Goal: Information Seeking & Learning: Check status

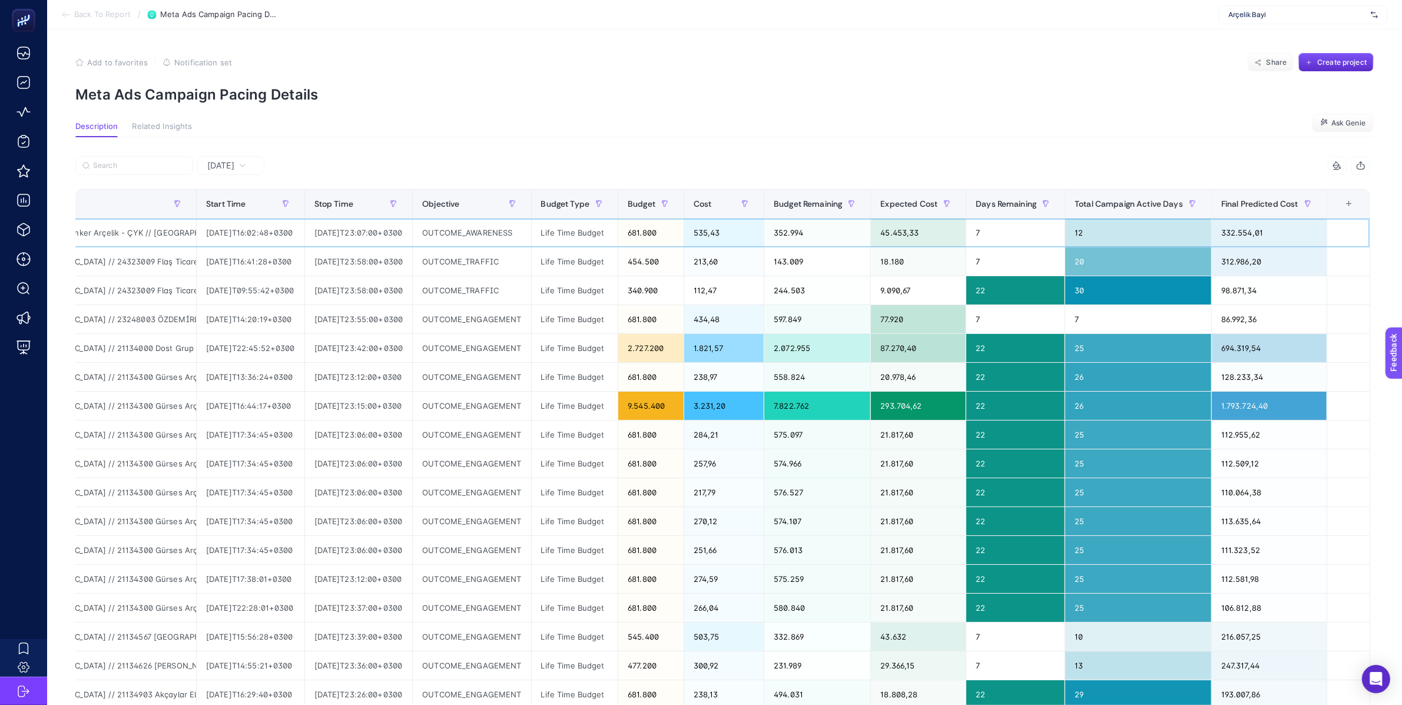
click at [1261, 229] on div "332.554,01" at bounding box center [1269, 232] width 115 height 28
click at [653, 234] on div "681.800" at bounding box center [650, 232] width 65 height 28
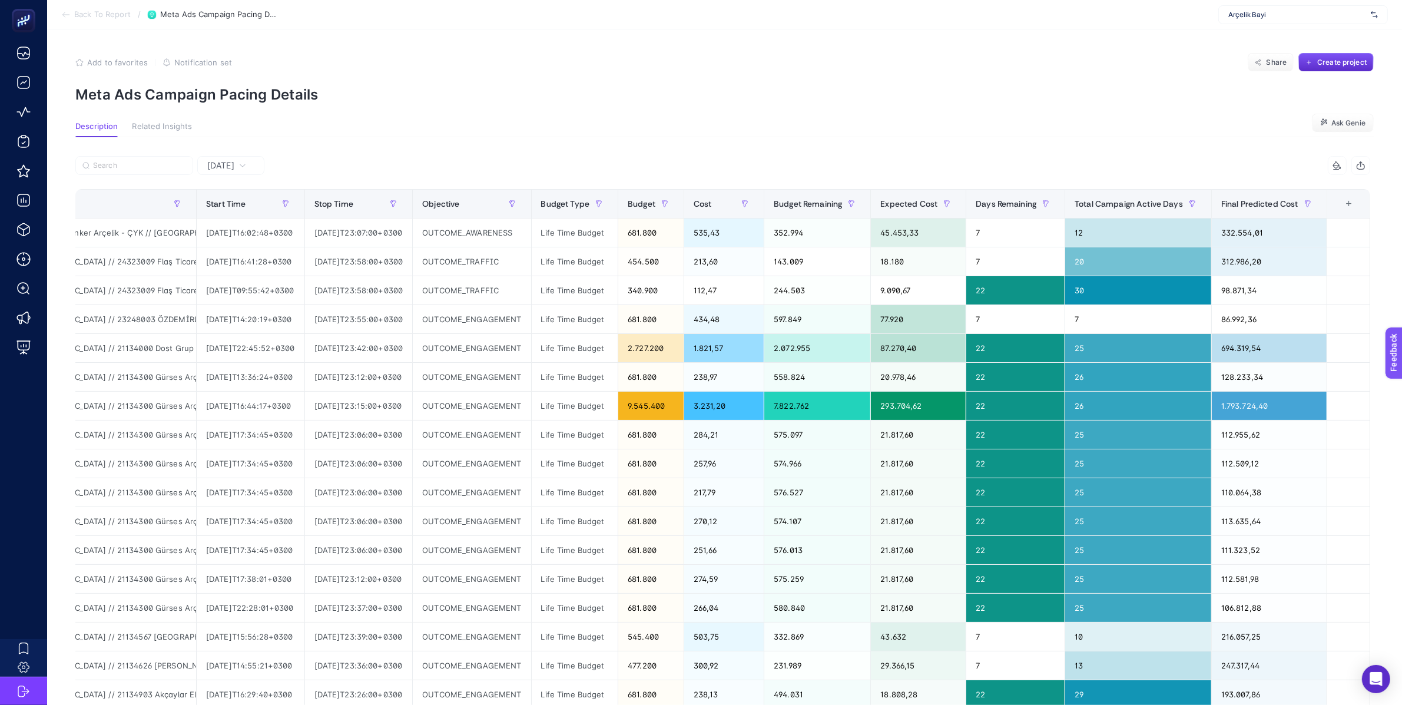
click at [705, 101] on p "Meta Ads Campaign Pacing Details" at bounding box center [724, 94] width 1298 height 17
click at [120, 165] on input "Search" at bounding box center [139, 165] width 93 height 9
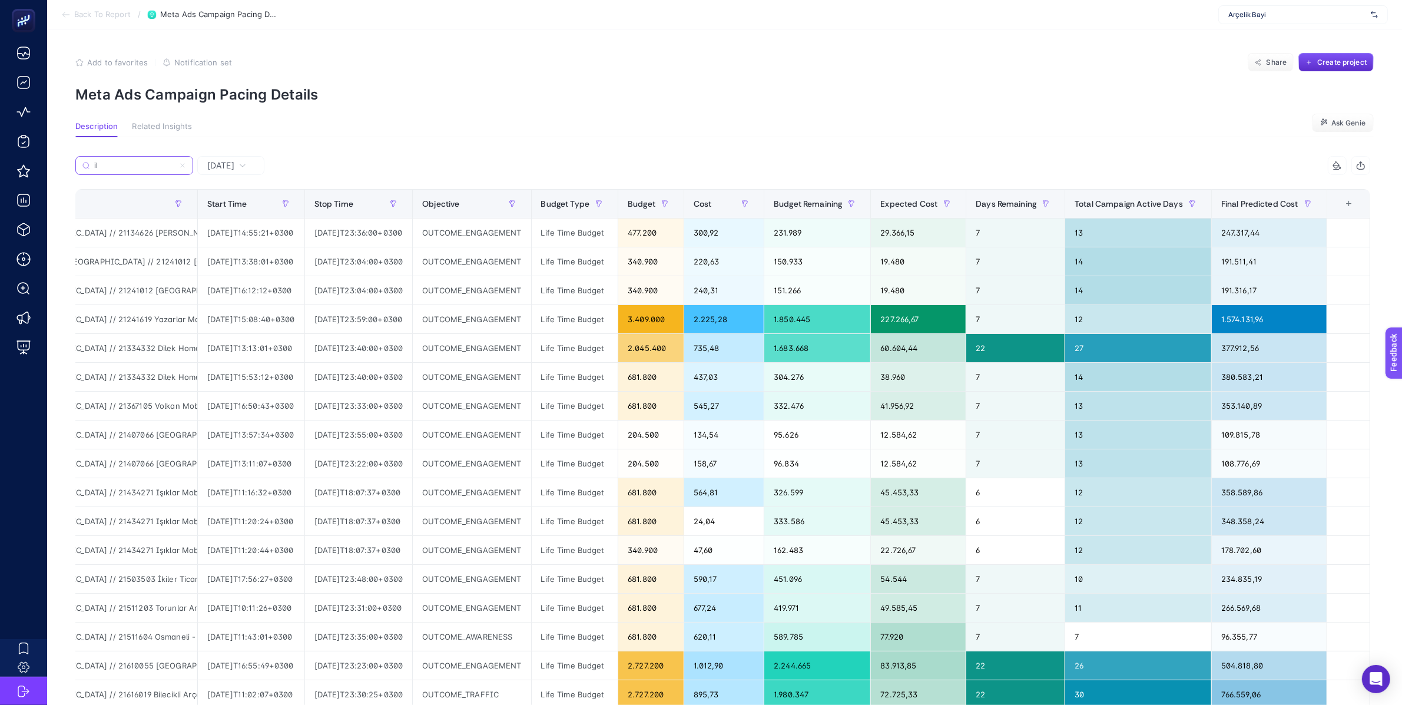
type input "ily"
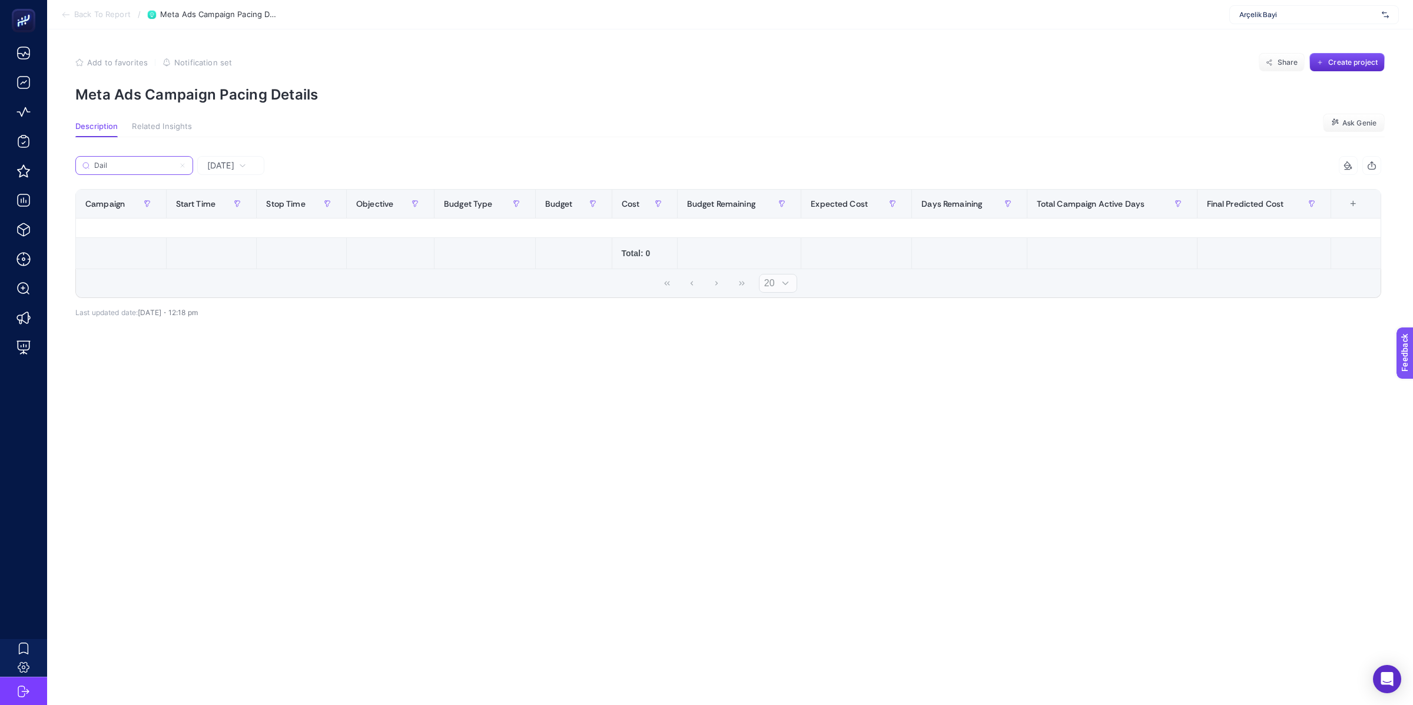
type input "Daily"
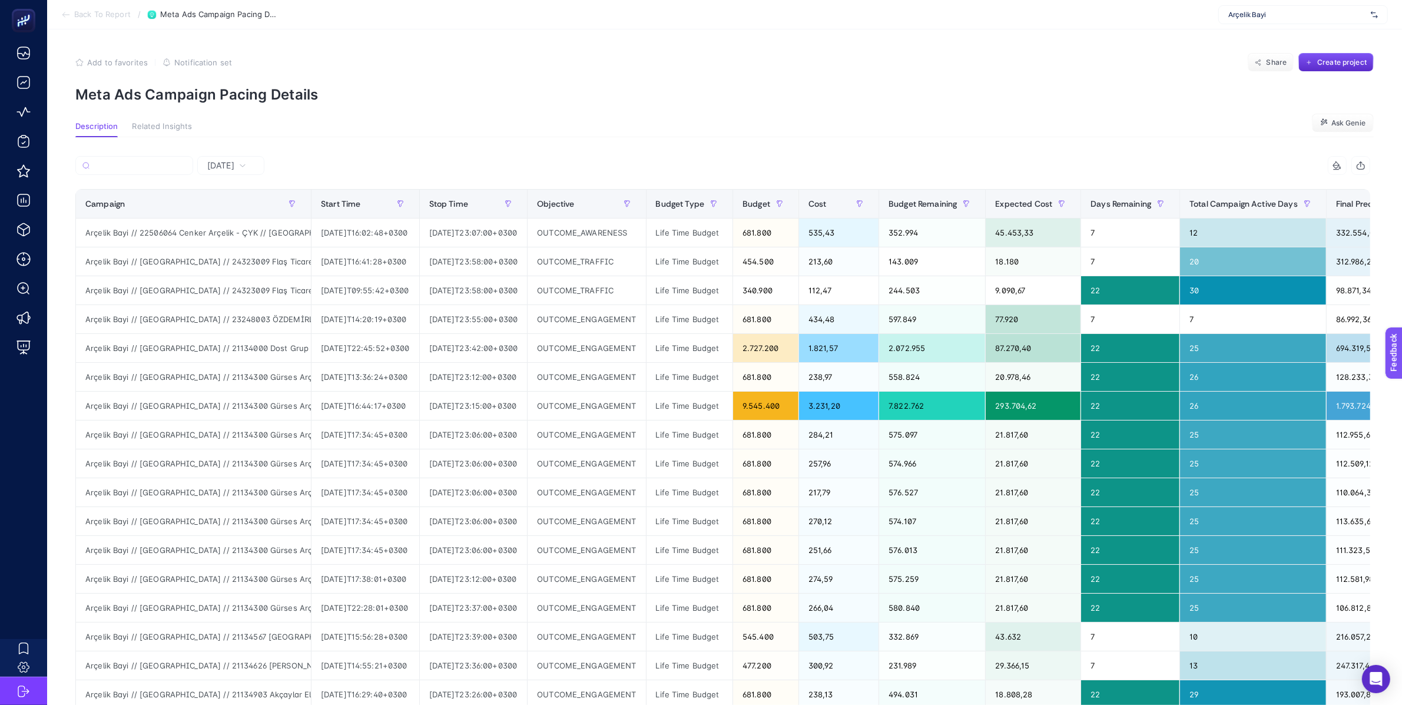
click at [1260, 14] on span "Arçelik Bayi" at bounding box center [1297, 14] width 138 height 9
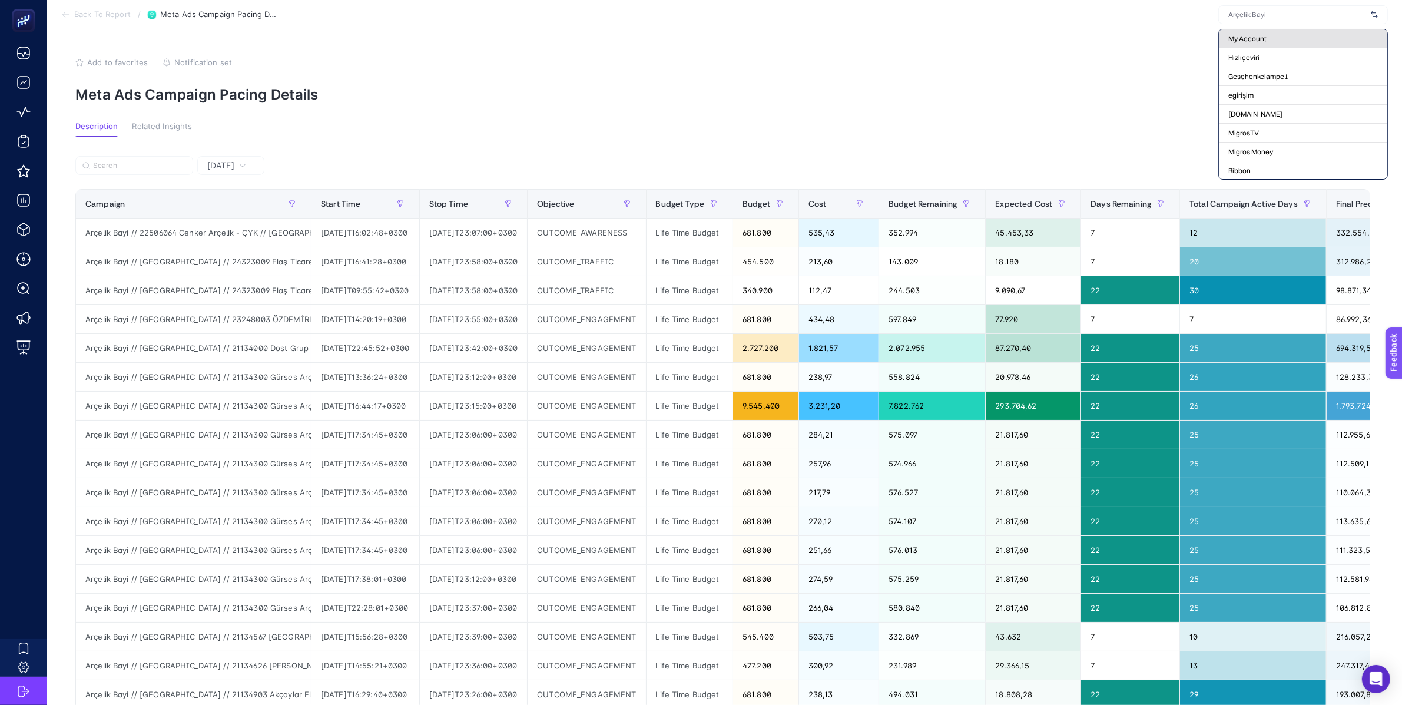
click at [1267, 37] on div "My Account" at bounding box center [1303, 38] width 168 height 19
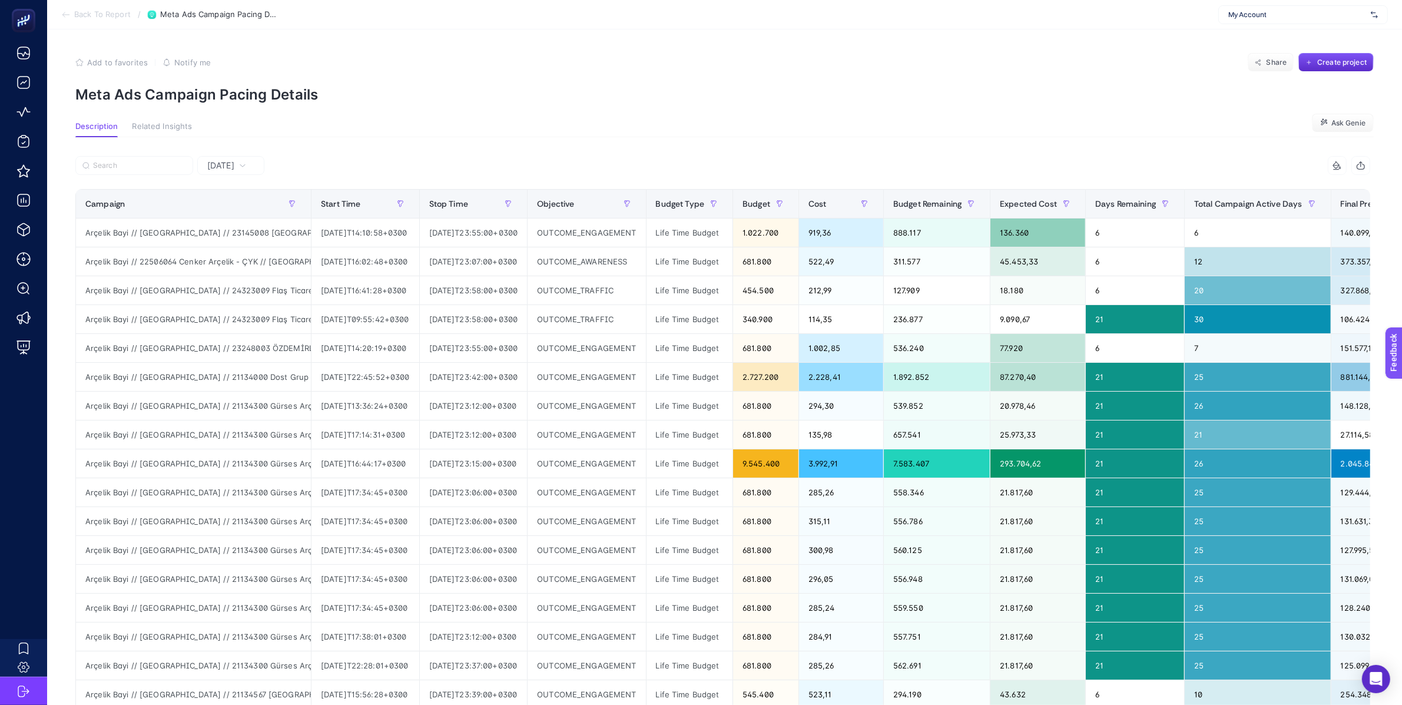
click at [119, 10] on span "Back To Report" at bounding box center [102, 14] width 57 height 9
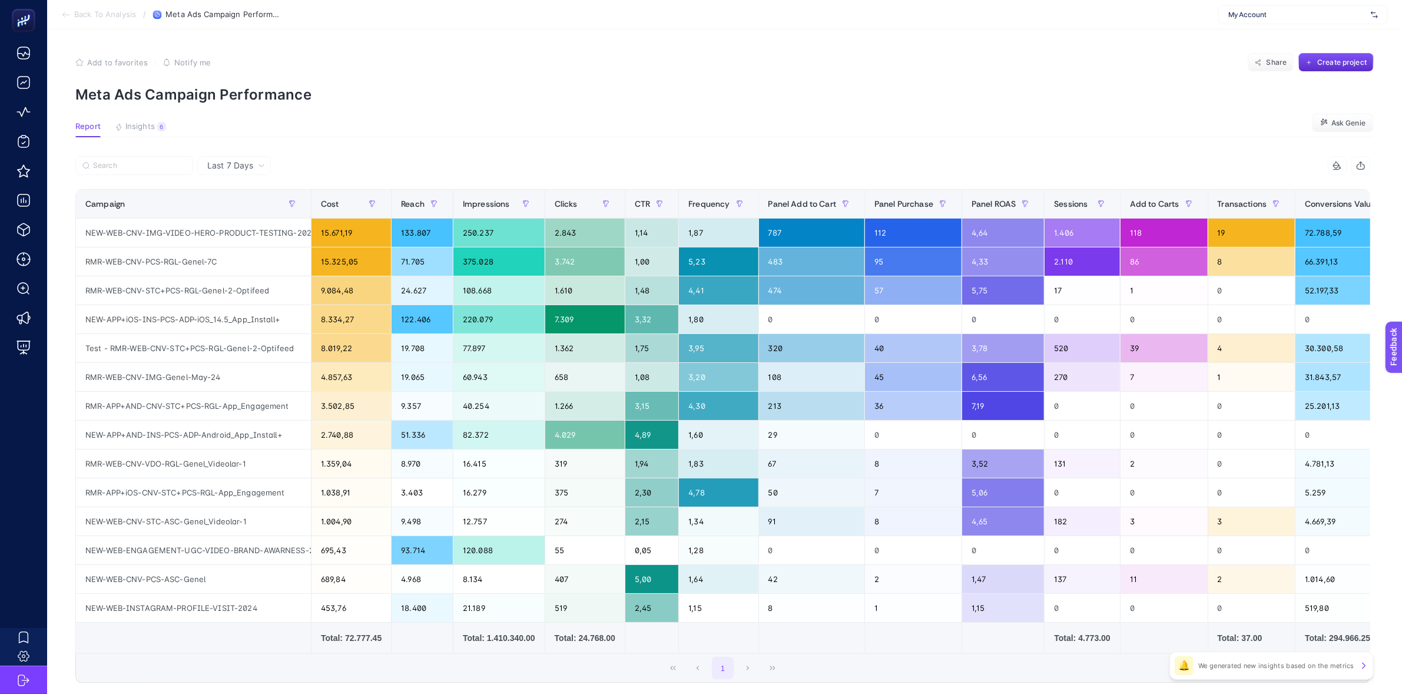
click at [142, 118] on article "Add to favorites false Notify me Share Create project Meta Ads Campaign Perform…" at bounding box center [724, 402] width 1355 height 747
click at [142, 123] on span "Insights" at bounding box center [139, 126] width 29 height 9
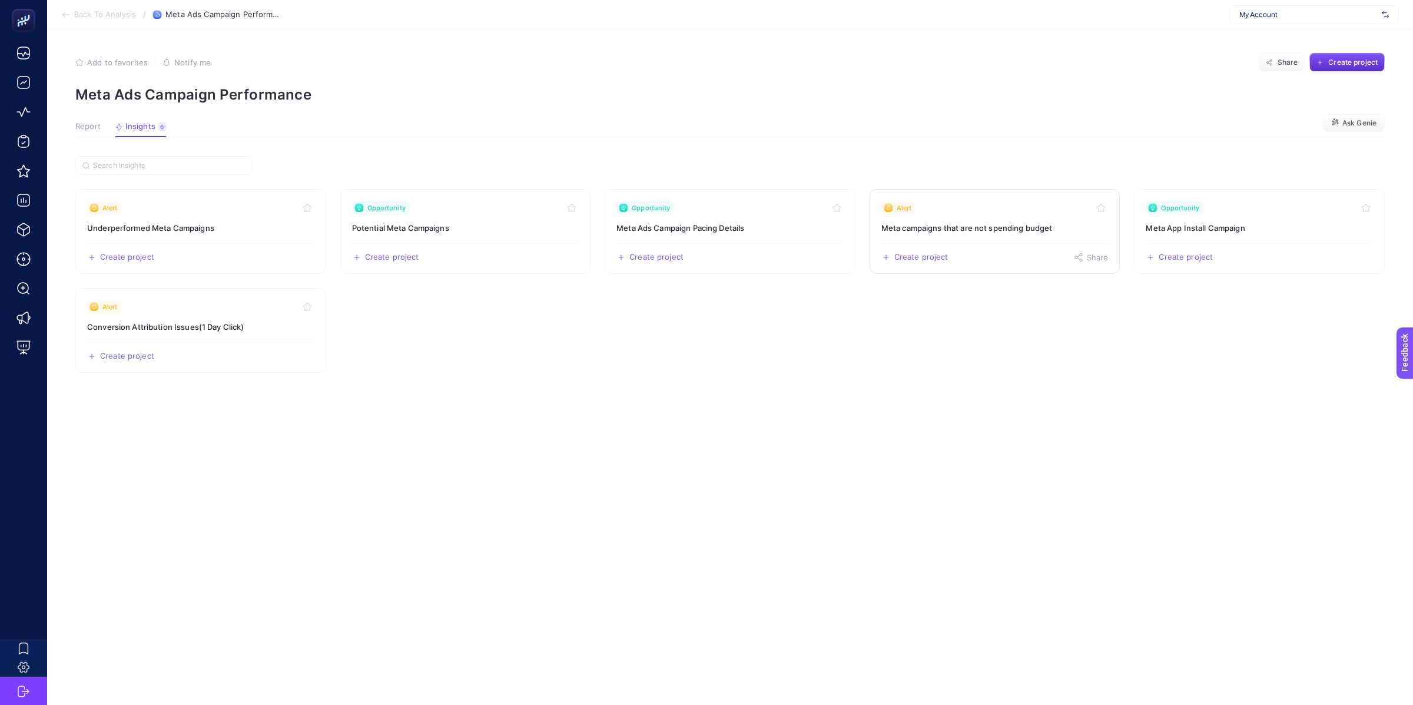
click at [1082, 236] on link "Alert Meta campaigns that are not spending budget Create project Share" at bounding box center [995, 231] width 251 height 85
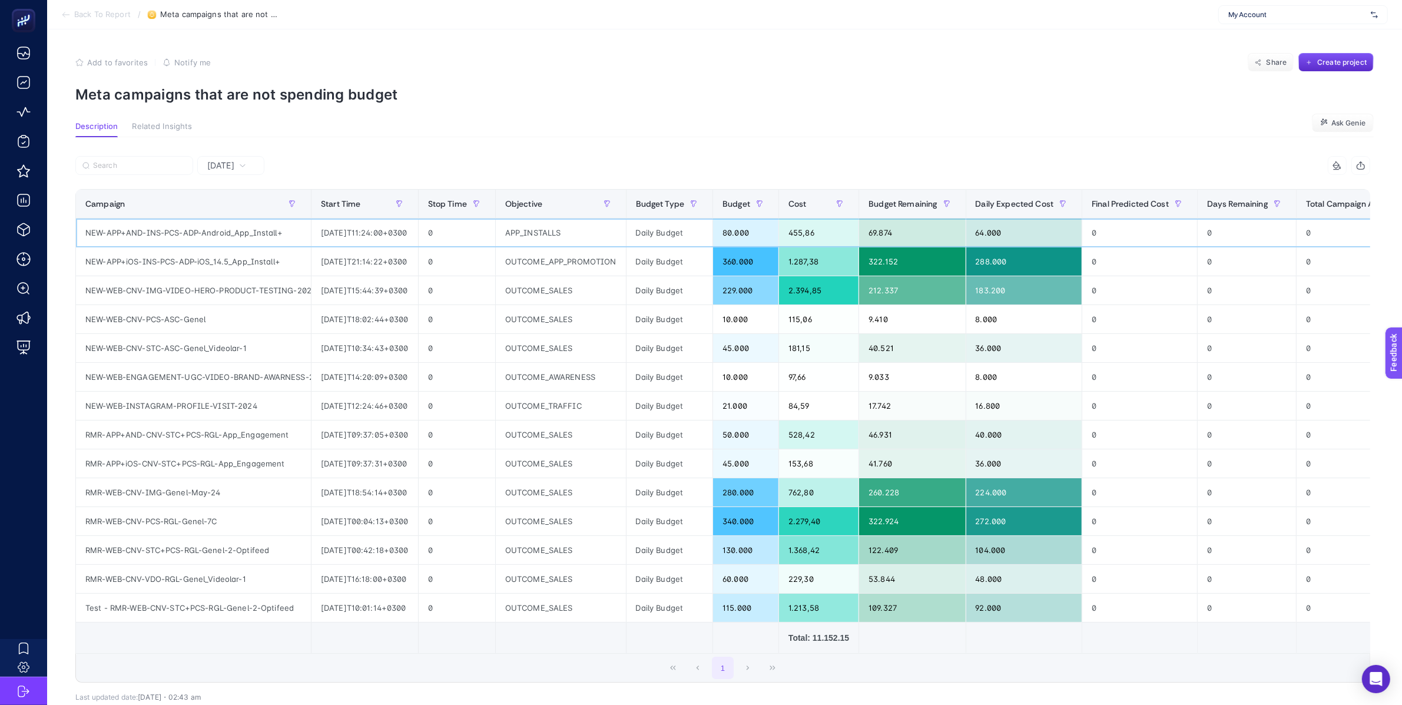
click at [670, 235] on div "Daily Budget" at bounding box center [670, 232] width 87 height 28
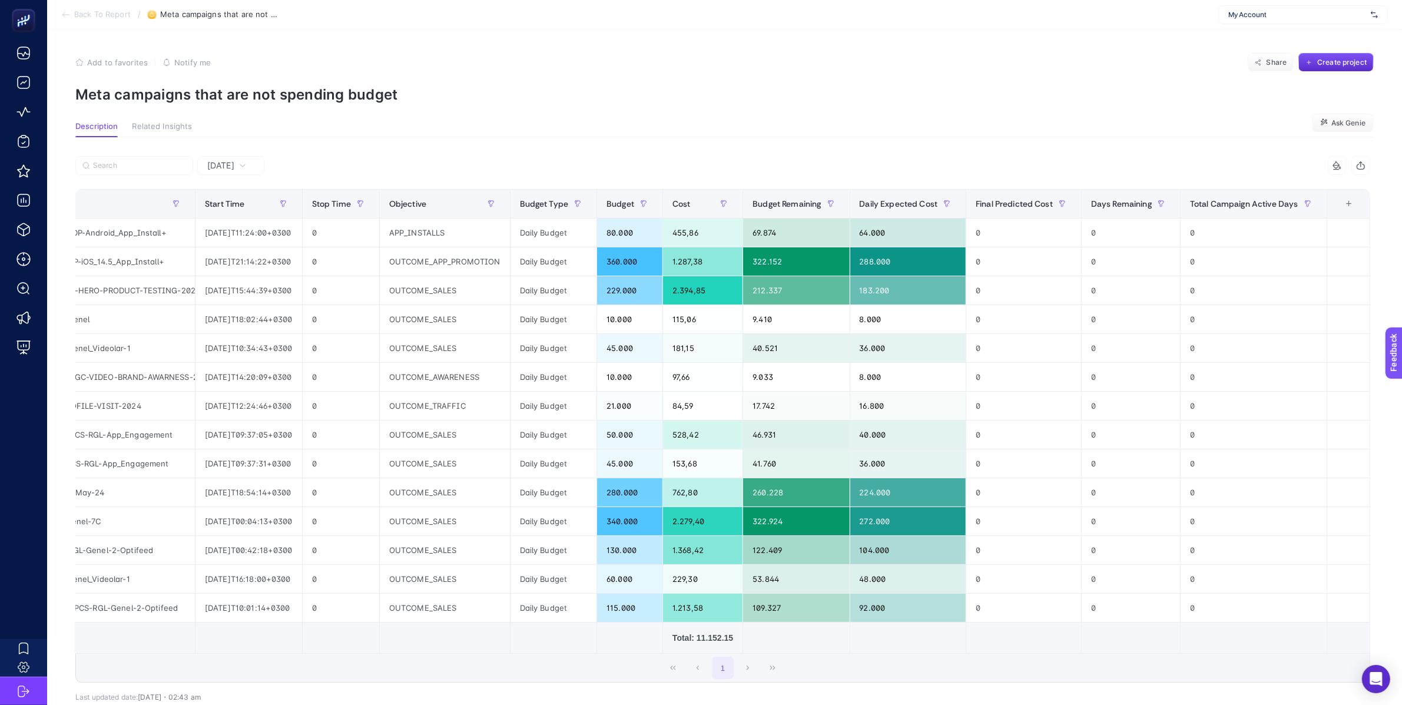
click at [96, 15] on span "Back To Report" at bounding box center [102, 14] width 57 height 9
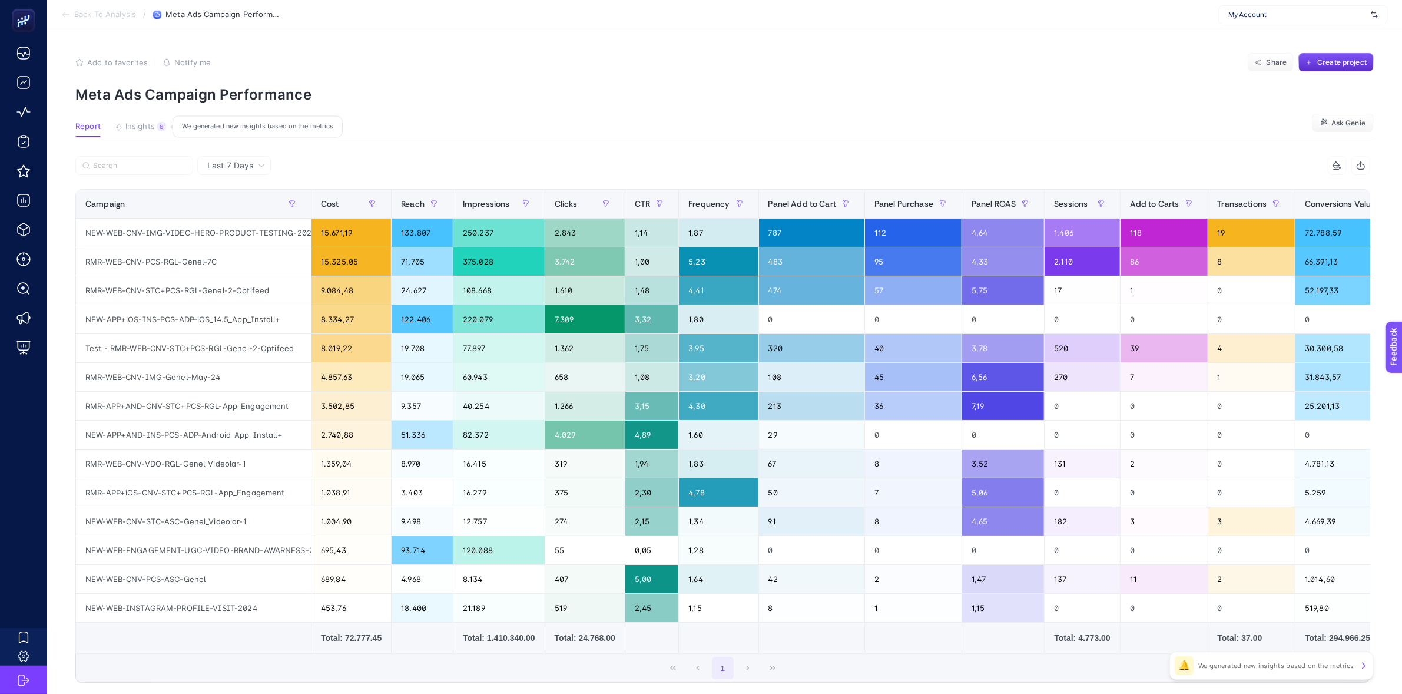
click at [117, 132] on button "Insights 6 We generated new insights based on the metrics" at bounding box center [140, 129] width 51 height 15
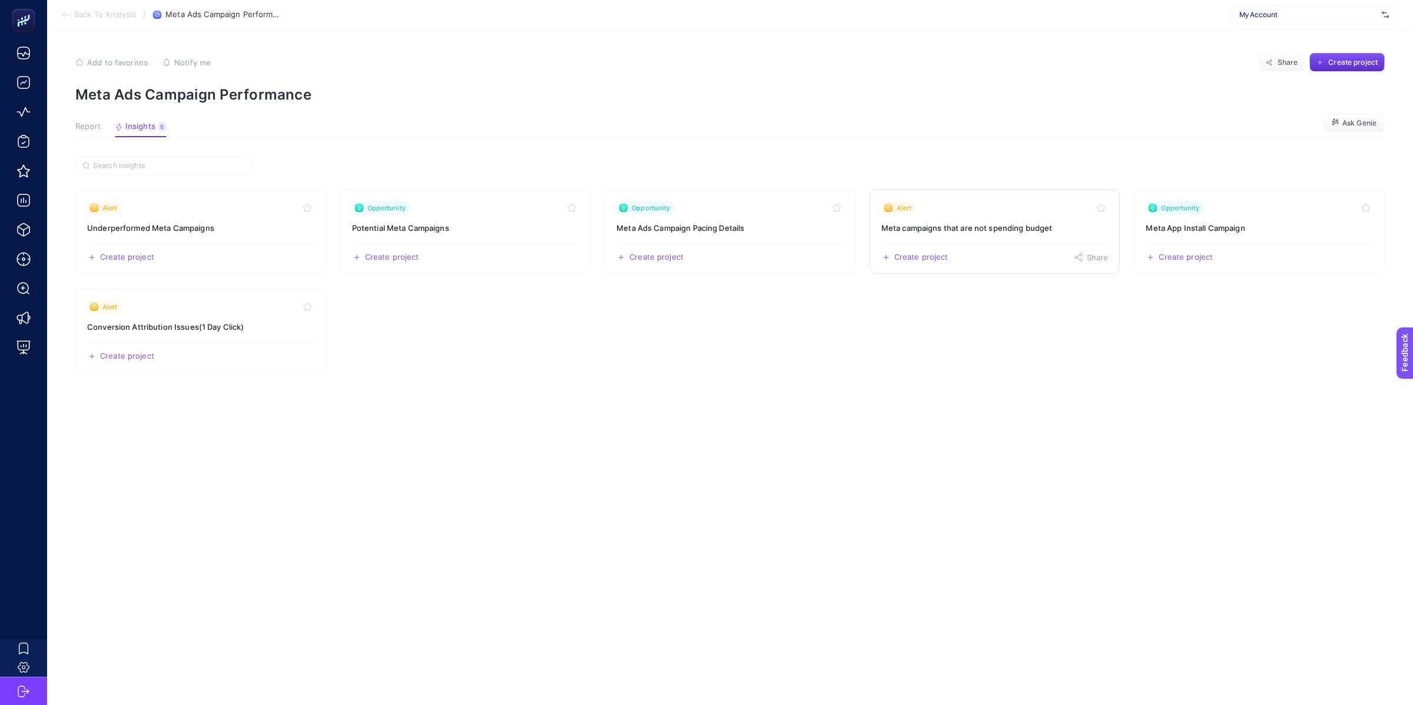
click at [1048, 238] on link "Alert Meta campaigns that are not spending budget Create project Share" at bounding box center [995, 231] width 251 height 85
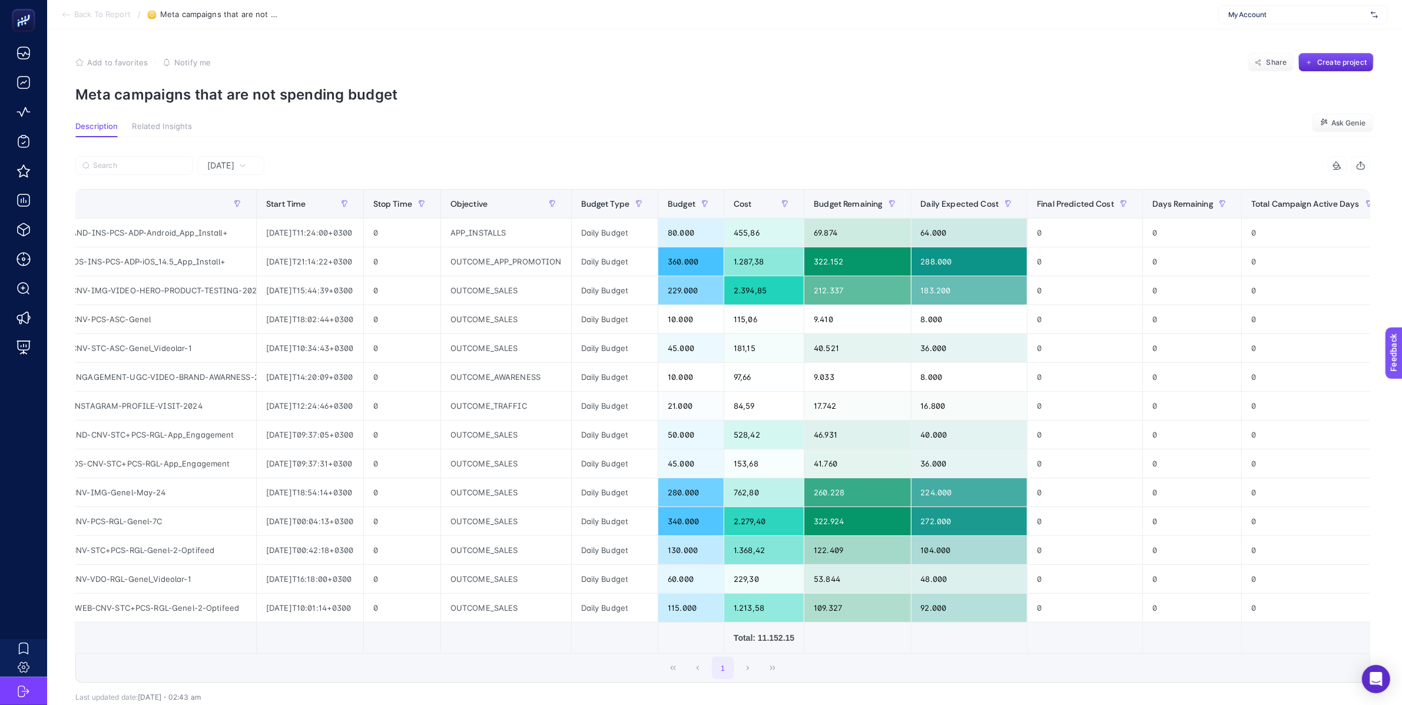
scroll to position [0, 122]
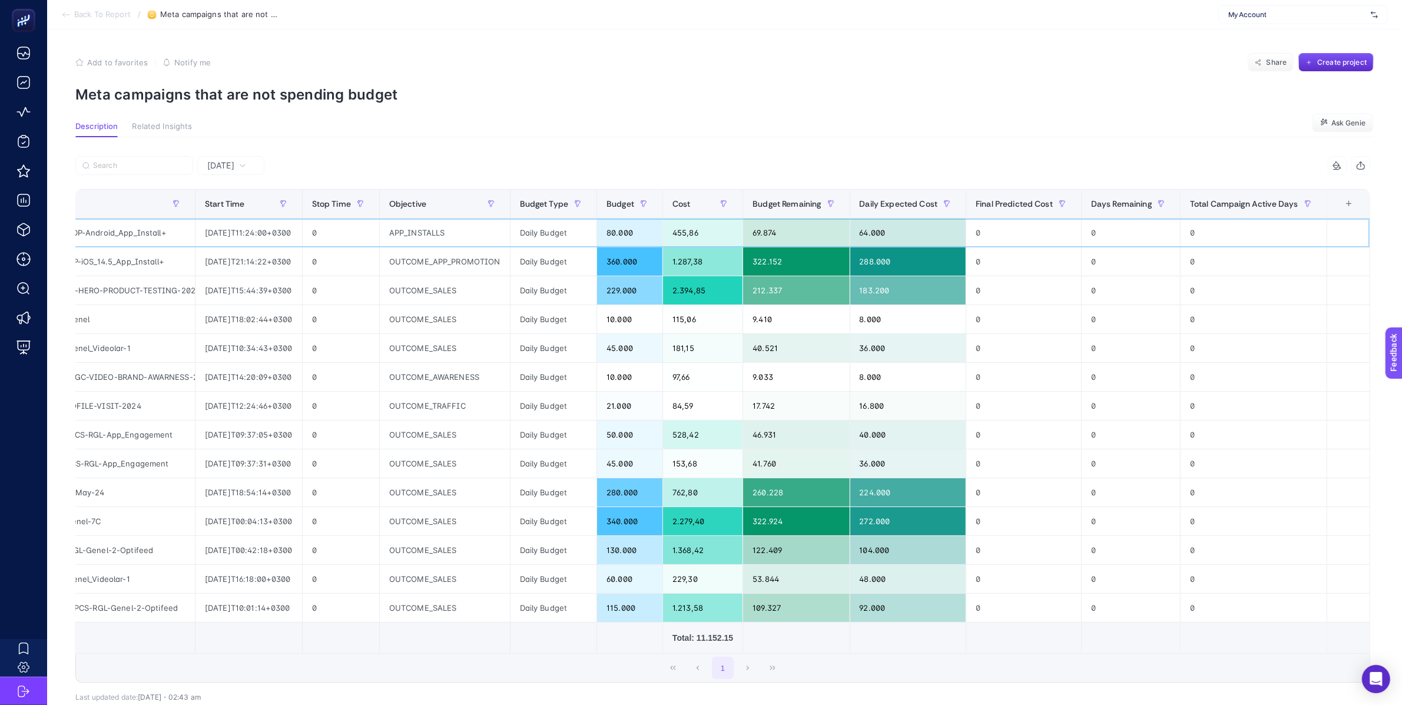
drag, startPoint x: 997, startPoint y: 227, endPoint x: 979, endPoint y: 226, distance: 17.7
click at [979, 226] on div "0" at bounding box center [1023, 232] width 115 height 28
drag, startPoint x: 982, startPoint y: 229, endPoint x: 1012, endPoint y: 232, distance: 30.2
click at [1012, 232] on div "0" at bounding box center [1023, 232] width 115 height 28
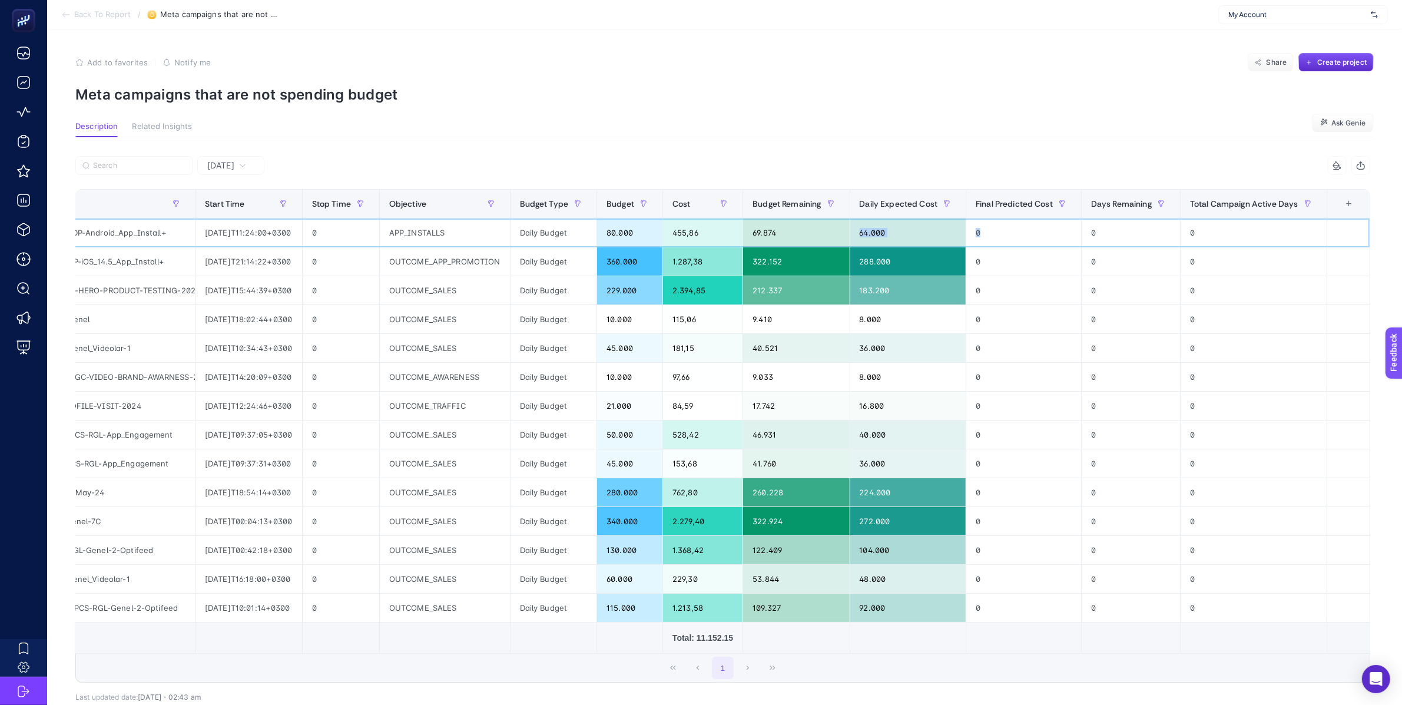
drag, startPoint x: 1012, startPoint y: 232, endPoint x: 972, endPoint y: 228, distance: 40.3
click at [972, 228] on tr "NEW-APP+AND-INS-PCS-ADP-Android_App_Install+ [DATE]T11:24:00+0300 0 APP_INSTALL…" at bounding box center [665, 232] width 1410 height 29
click at [997, 230] on div "0" at bounding box center [1023, 232] width 115 height 28
click at [628, 229] on div "80.000" at bounding box center [629, 232] width 65 height 28
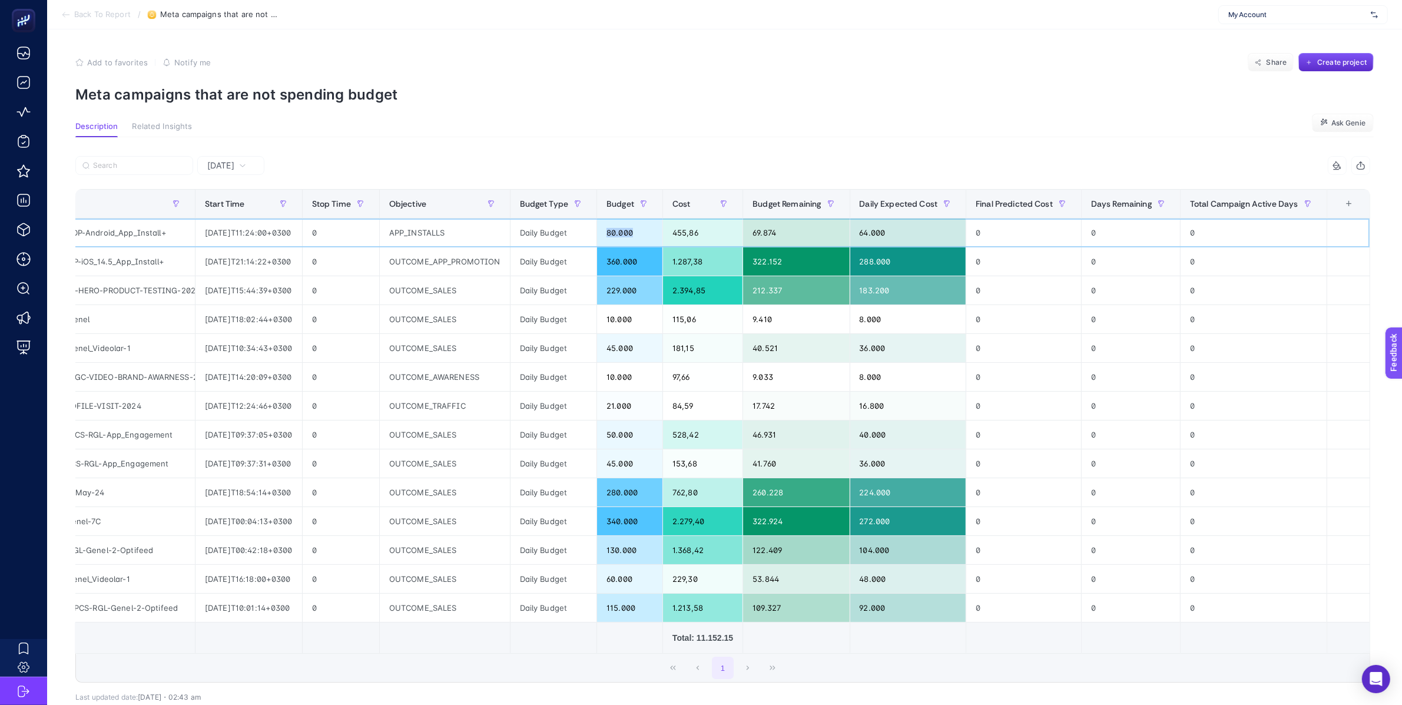
click at [628, 229] on div "80.000" at bounding box center [629, 232] width 65 height 28
drag, startPoint x: 1011, startPoint y: 229, endPoint x: 976, endPoint y: 231, distance: 34.8
click at [976, 231] on tr "NEW-APP+AND-INS-PCS-ADP-Android_App_Install+ [DATE]T11:24:00+0300 0 APP_INSTALL…" at bounding box center [665, 232] width 1410 height 29
click at [623, 235] on div "80.000" at bounding box center [629, 232] width 65 height 28
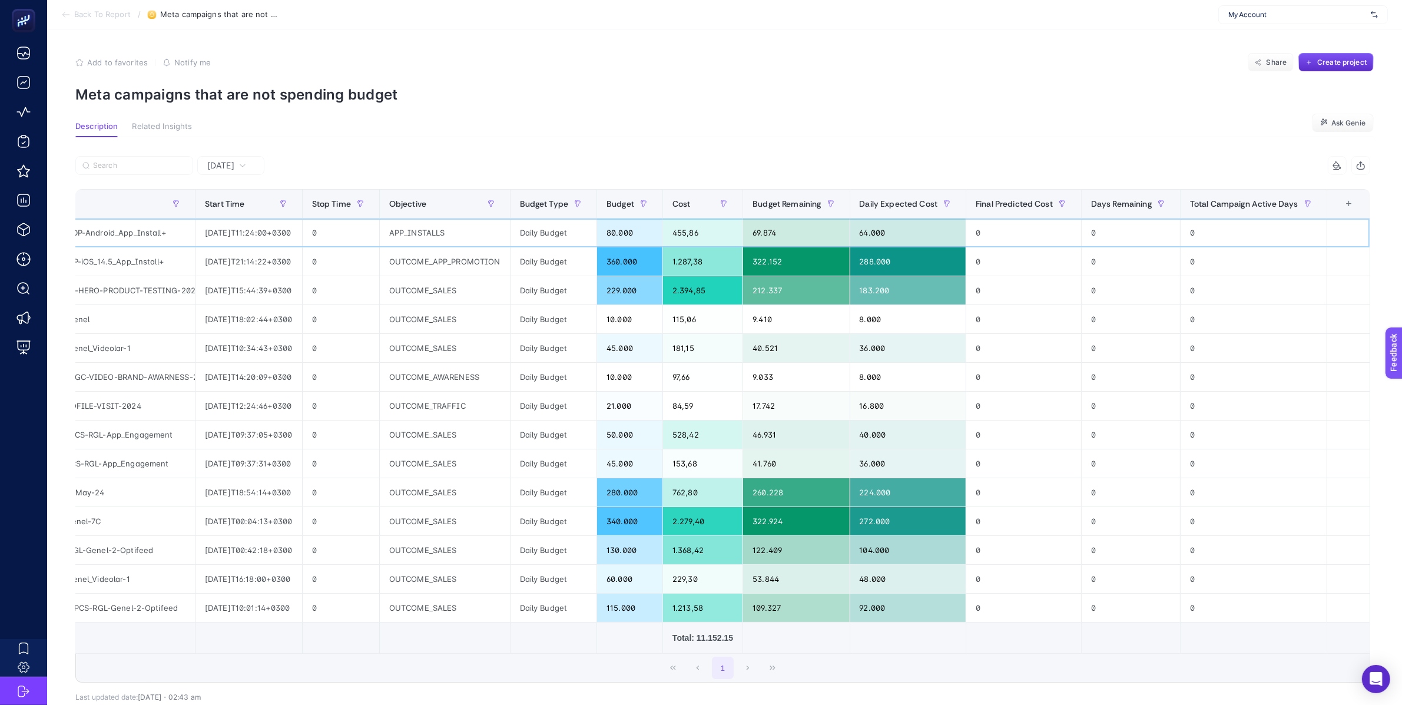
click at [635, 236] on div "80.000" at bounding box center [629, 232] width 65 height 28
drag, startPoint x: 636, startPoint y: 231, endPoint x: 620, endPoint y: 228, distance: 16.3
click at [620, 228] on div "80.000" at bounding box center [629, 232] width 65 height 28
click at [624, 230] on div "80.000" at bounding box center [629, 232] width 65 height 28
drag, startPoint x: 637, startPoint y: 231, endPoint x: 646, endPoint y: 233, distance: 9.6
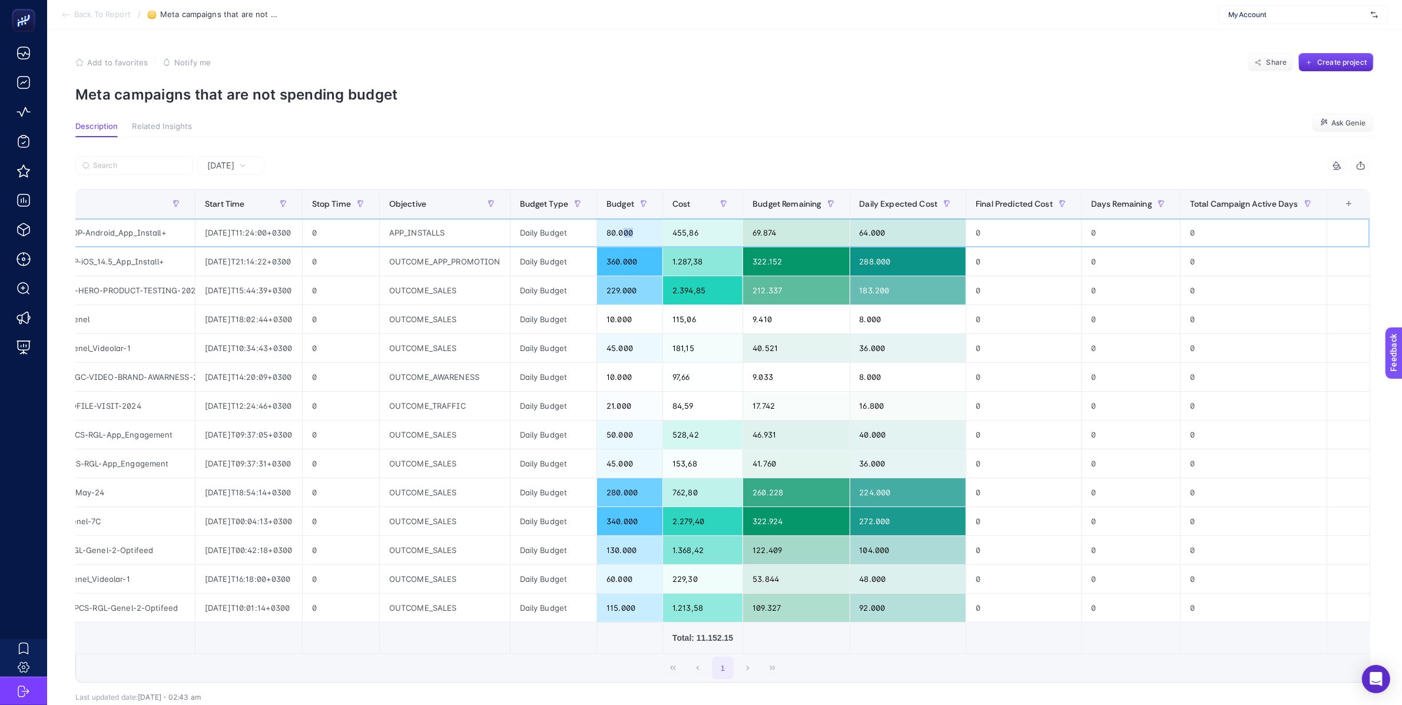
click at [646, 233] on div "80.000" at bounding box center [629, 232] width 65 height 28
drag, startPoint x: 641, startPoint y: 263, endPoint x: 618, endPoint y: 259, distance: 23.3
click at [618, 259] on div "360.000" at bounding box center [629, 261] width 65 height 28
click at [649, 65] on div "Add to favorites false Notify me Share Create project" at bounding box center [724, 62] width 1298 height 19
